Goal: Check status: Check status

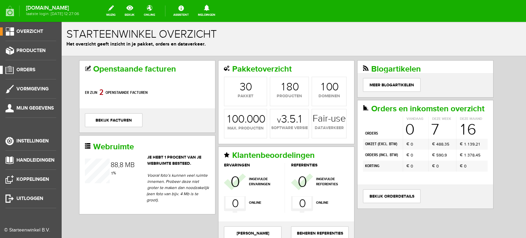
click at [33, 68] on span "Orders" at bounding box center [25, 70] width 19 height 6
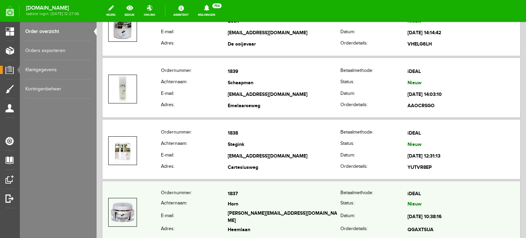
scroll to position [308, 0]
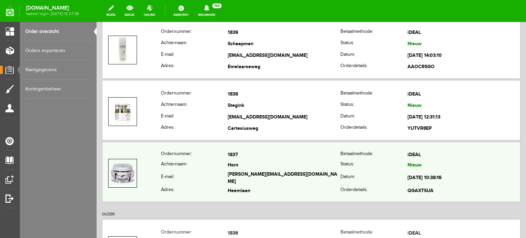
click at [233, 161] on td "Horn" at bounding box center [284, 165] width 113 height 10
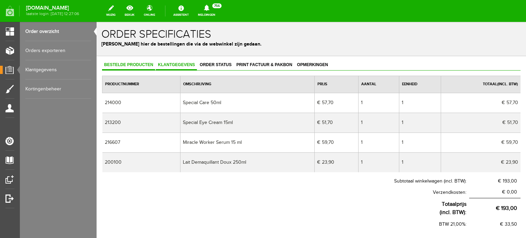
click at [169, 61] on link "Klantgegevens" at bounding box center [176, 65] width 41 height 10
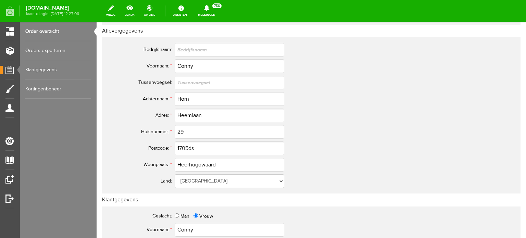
scroll to position [34, 0]
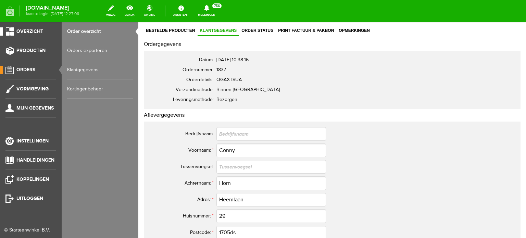
click at [30, 30] on span "Overzicht" at bounding box center [29, 31] width 27 height 6
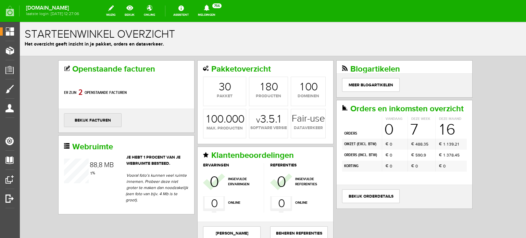
click at [94, 117] on link "bekijk facturen" at bounding box center [92, 120] width 57 height 14
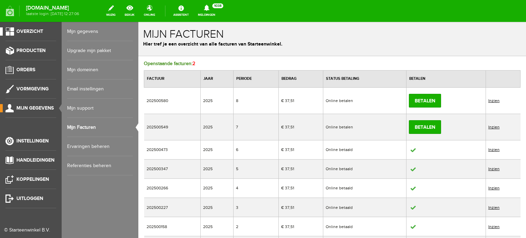
click at [29, 31] on span "Overzicht" at bounding box center [29, 31] width 27 height 6
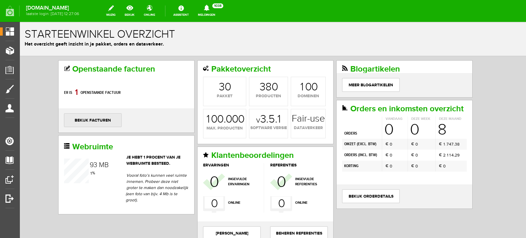
click at [100, 118] on link "bekijk facturen" at bounding box center [92, 120] width 57 height 14
